Goal: Go to known website: Access a specific website the user already knows

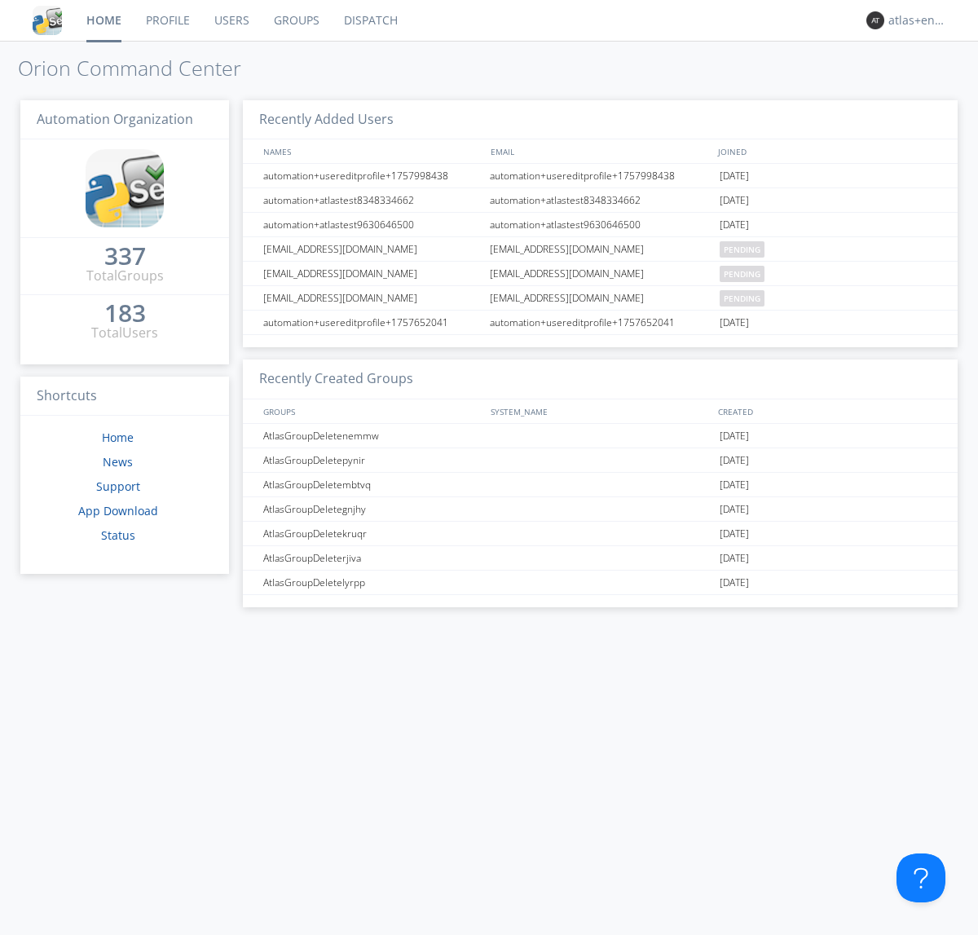
click at [369, 20] on link "Dispatch" at bounding box center [371, 20] width 78 height 41
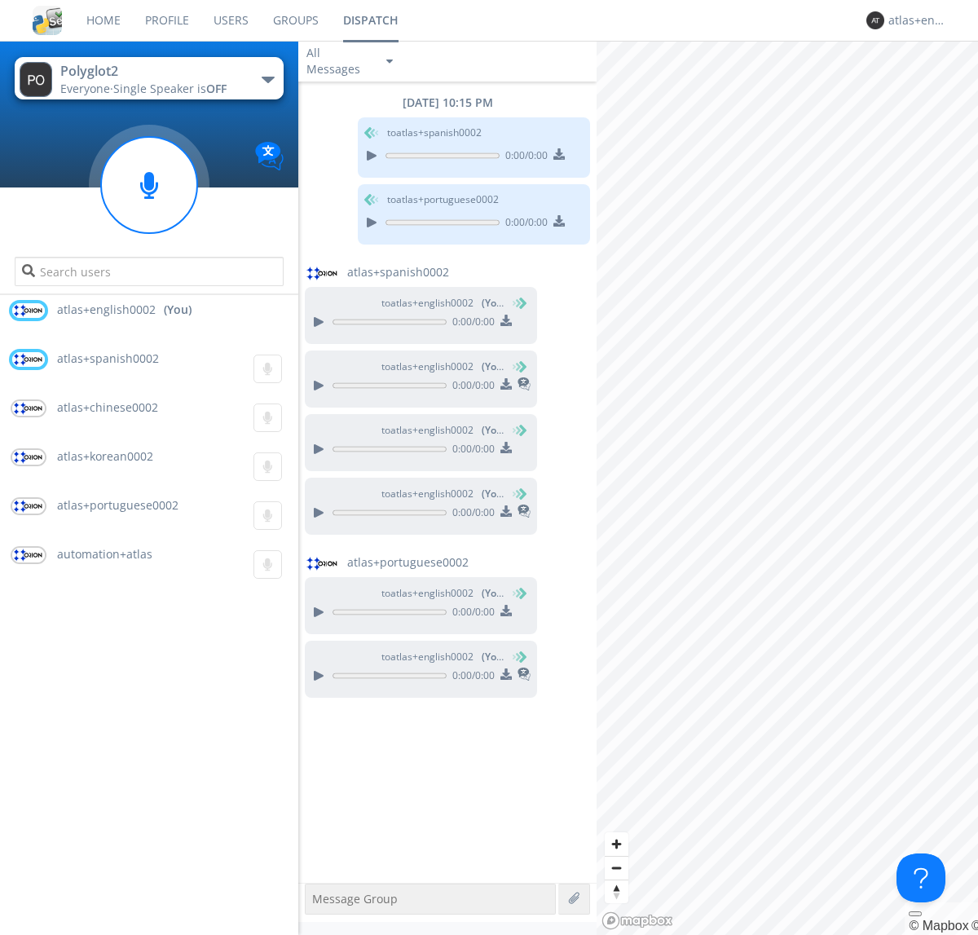
click at [267, 79] on div "button" at bounding box center [268, 80] width 13 height 7
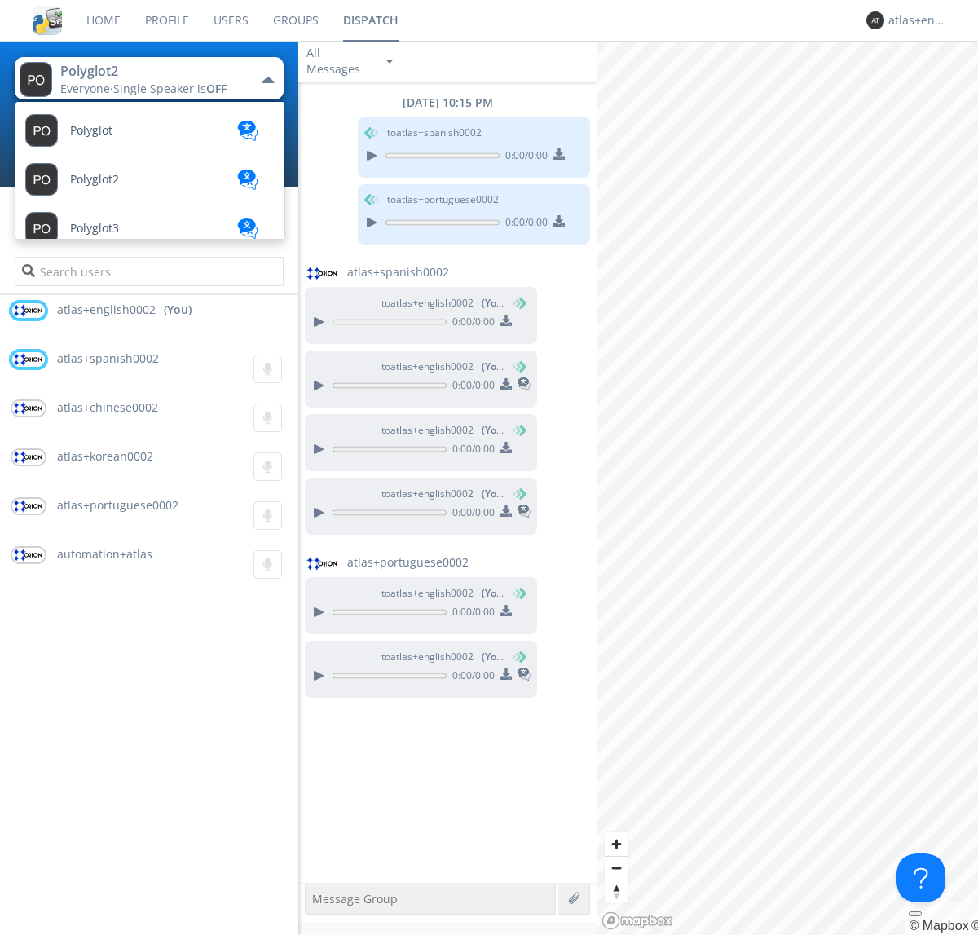
click at [95, 228] on span "Polyglot3" at bounding box center [94, 229] width 49 height 12
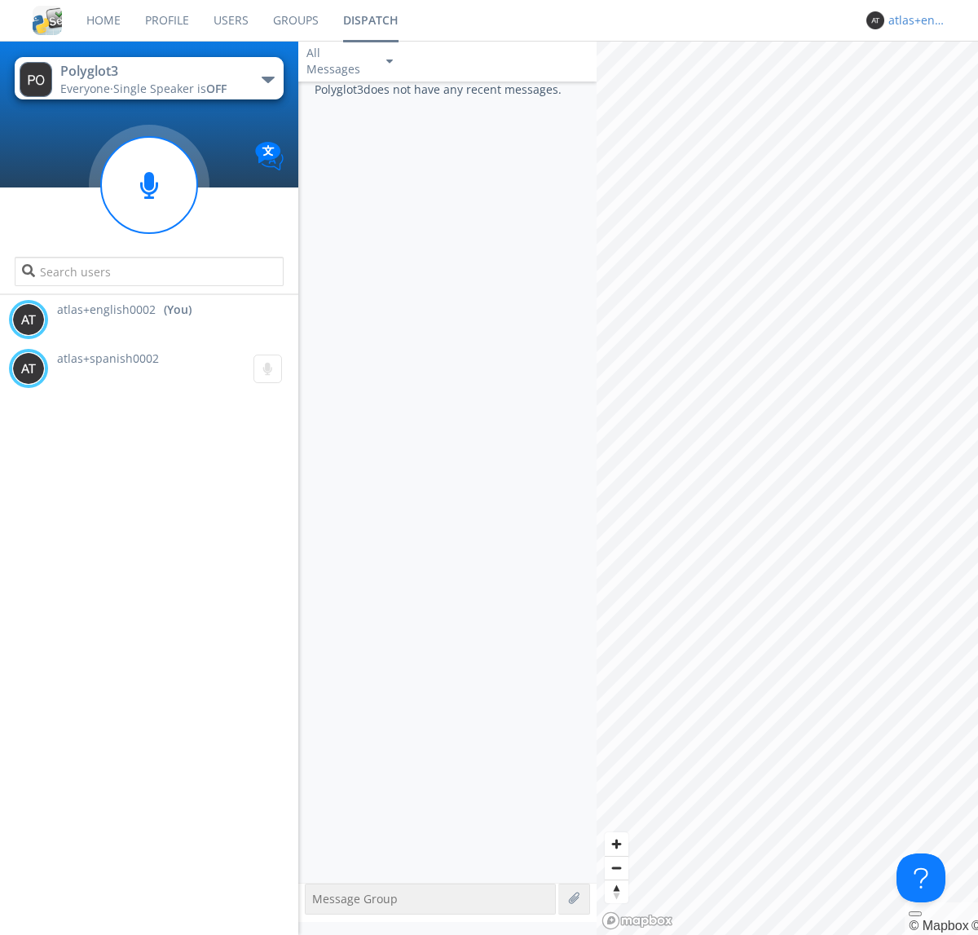
click at [915, 20] on div "atlas+english0002" at bounding box center [919, 20] width 61 height 16
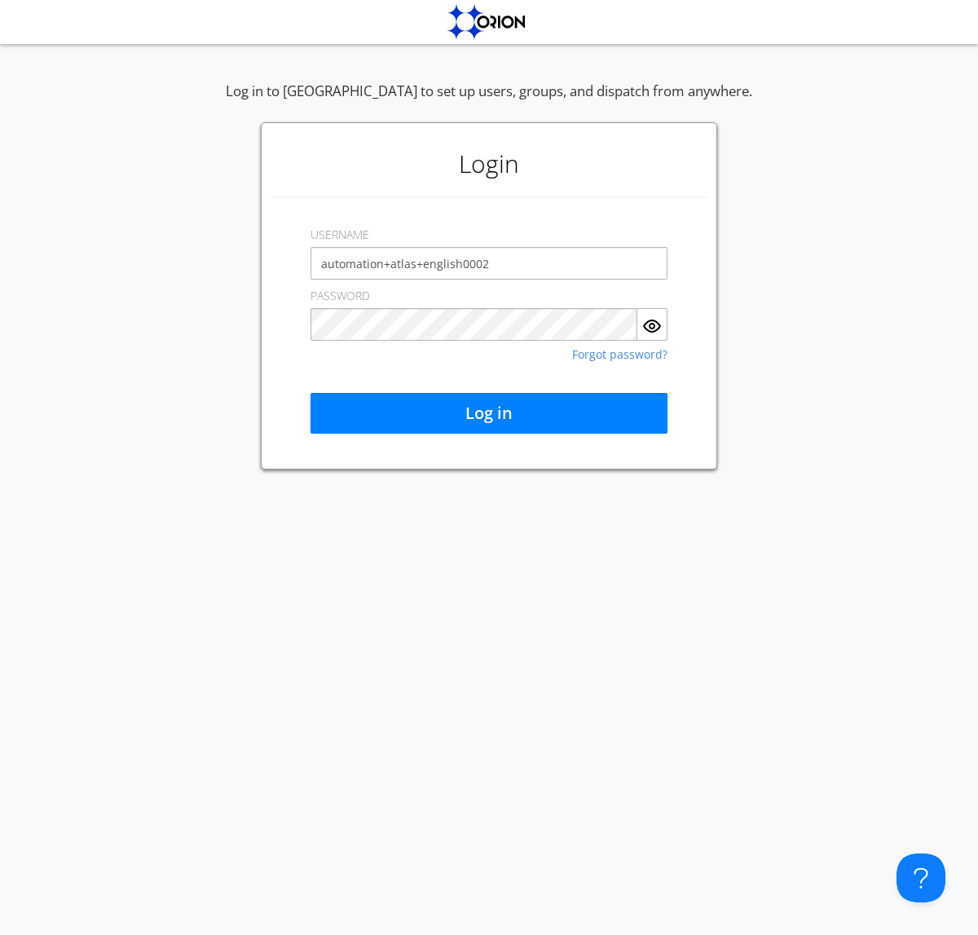
type input "automation+atlas+english0002"
click at [489, 413] on button "Log in" at bounding box center [489, 413] width 357 height 41
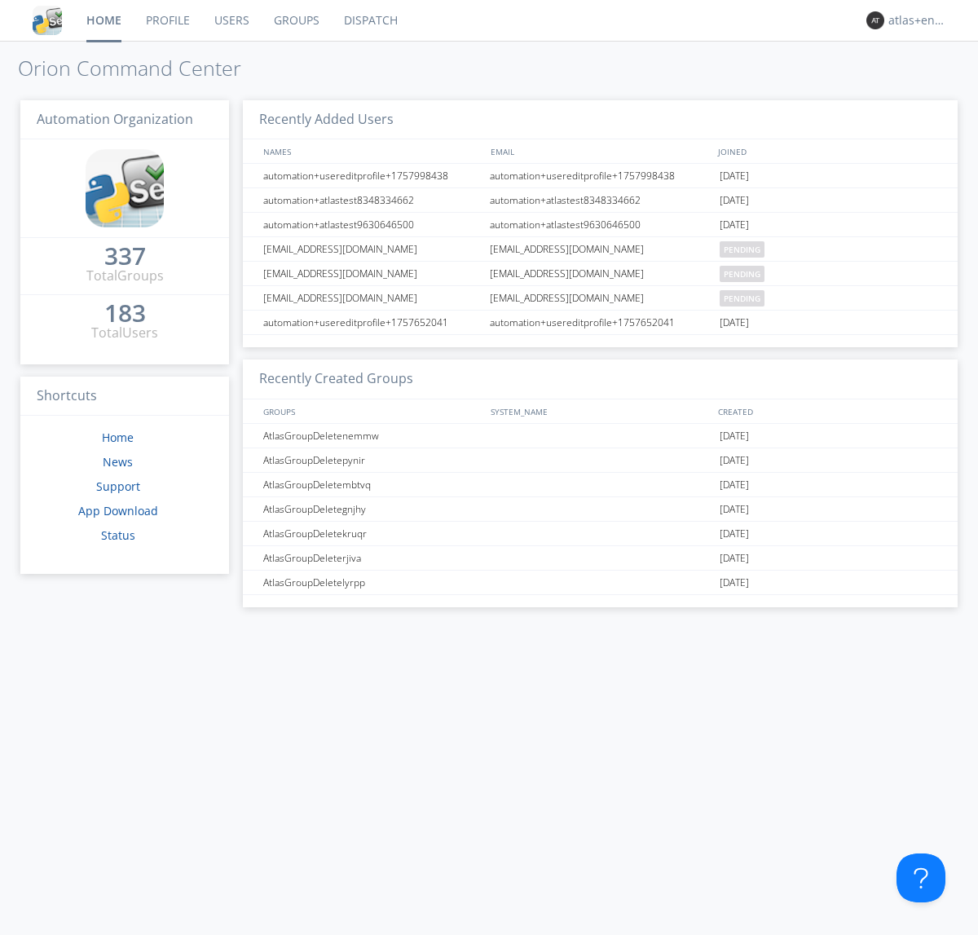
click at [369, 20] on link "Dispatch" at bounding box center [371, 20] width 78 height 41
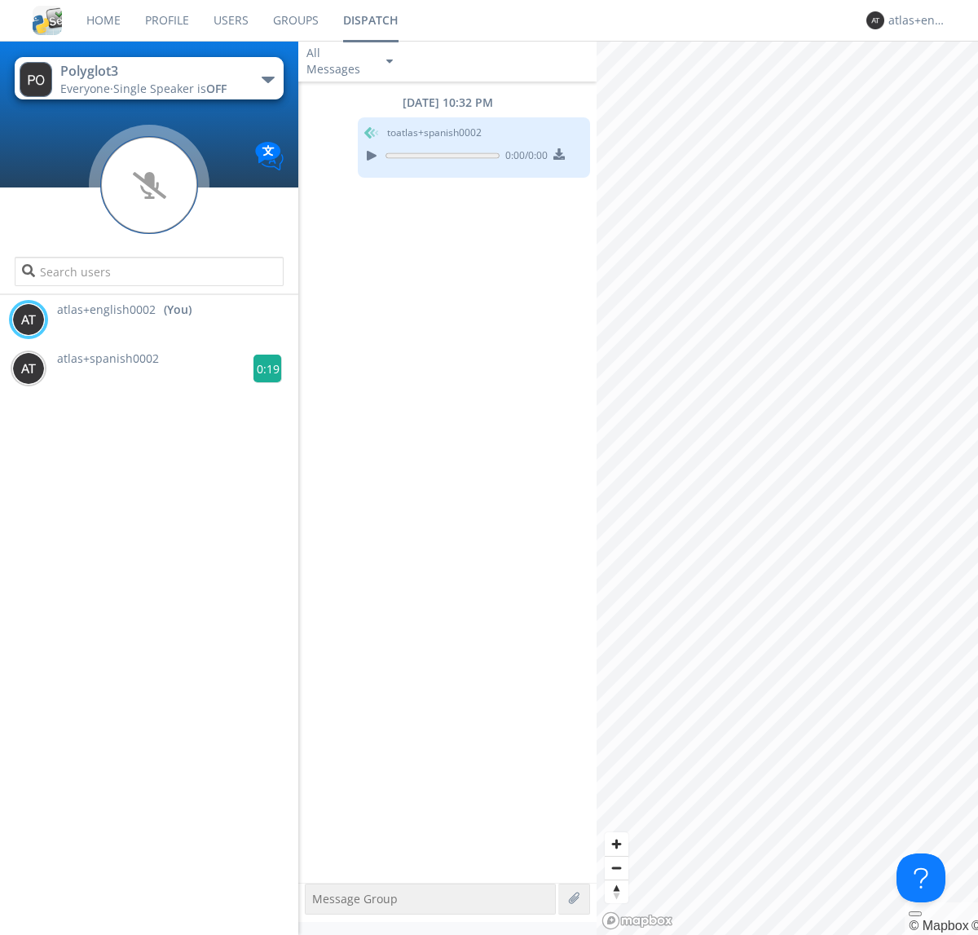
click at [261, 368] on g at bounding box center [268, 369] width 29 height 29
